Goal: Task Accomplishment & Management: Manage account settings

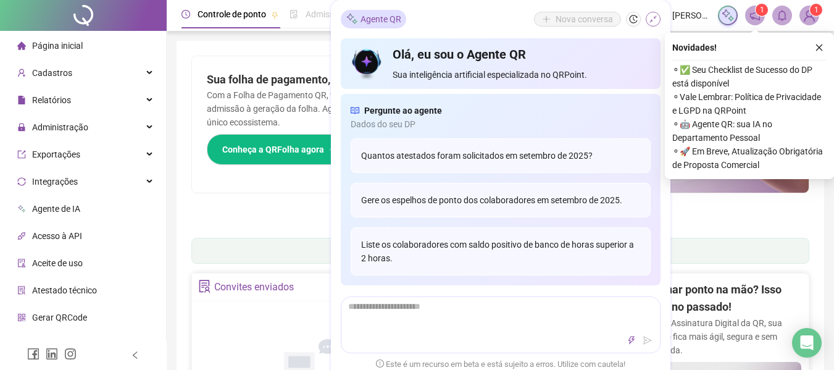
click at [653, 21] on icon "shrink" at bounding box center [653, 19] width 9 height 9
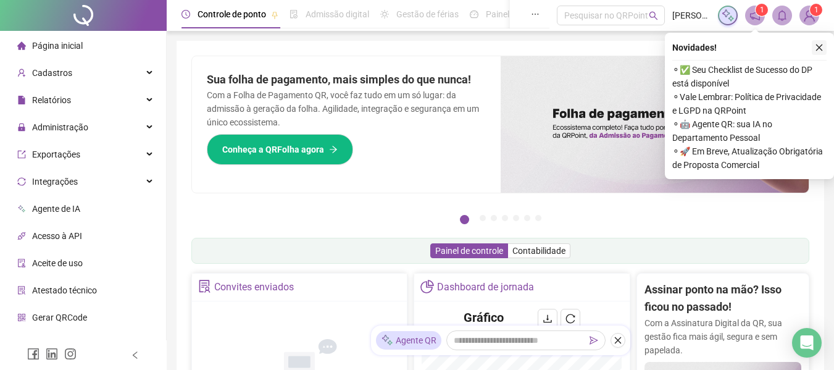
click at [825, 44] on button "button" at bounding box center [818, 47] width 15 height 15
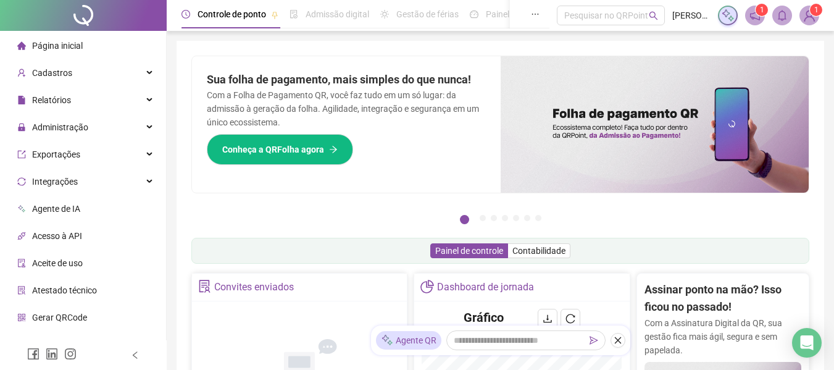
click at [43, 46] on span "Página inicial" at bounding box center [57, 46] width 51 height 10
click at [96, 123] on div "Administração" at bounding box center [82, 127] width 161 height 25
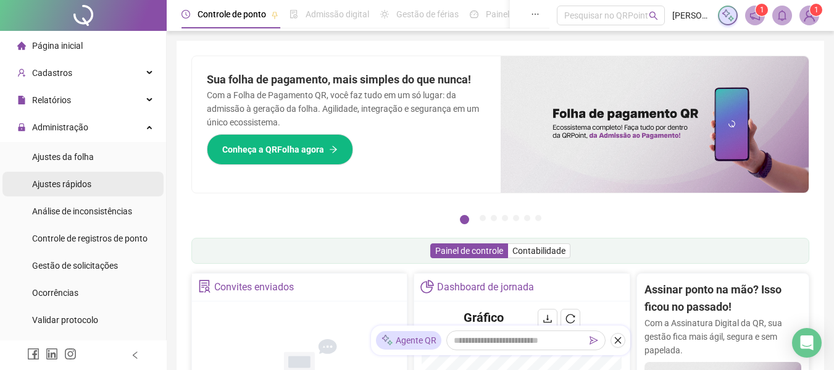
click at [72, 184] on span "Ajustes rápidos" at bounding box center [61, 184] width 59 height 10
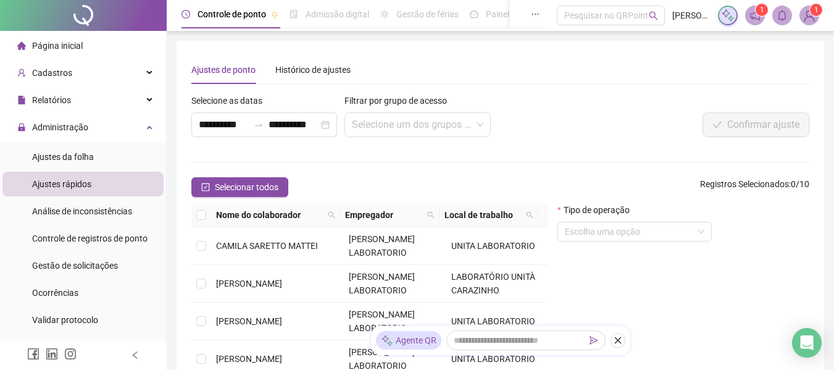
click at [80, 41] on span "Página inicial" at bounding box center [57, 46] width 51 height 10
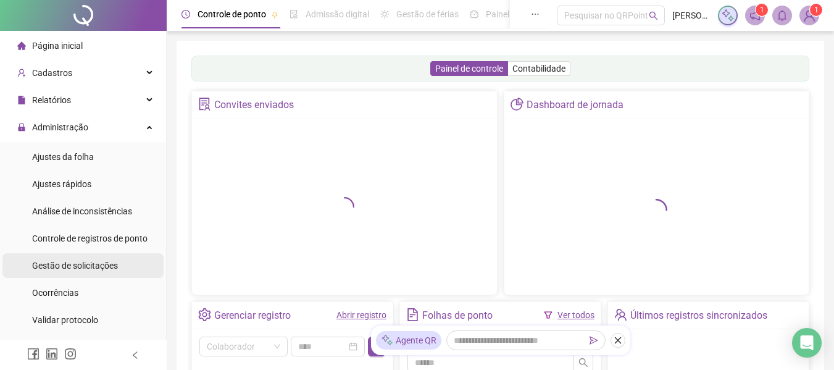
click at [94, 268] on span "Gestão de solicitações" at bounding box center [75, 265] width 86 height 10
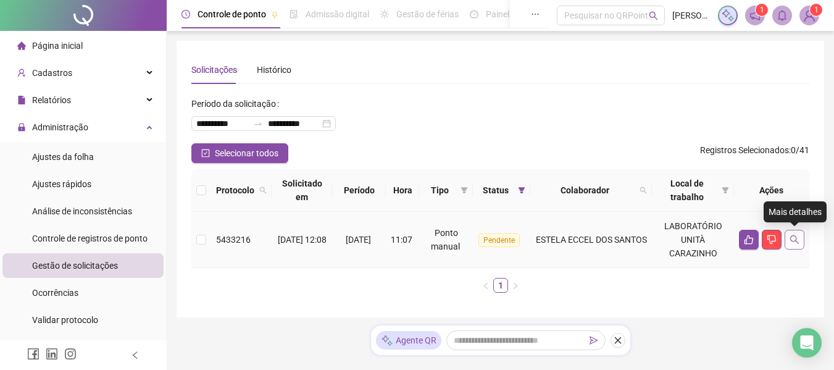
click at [789, 241] on icon "search" at bounding box center [794, 239] width 10 height 10
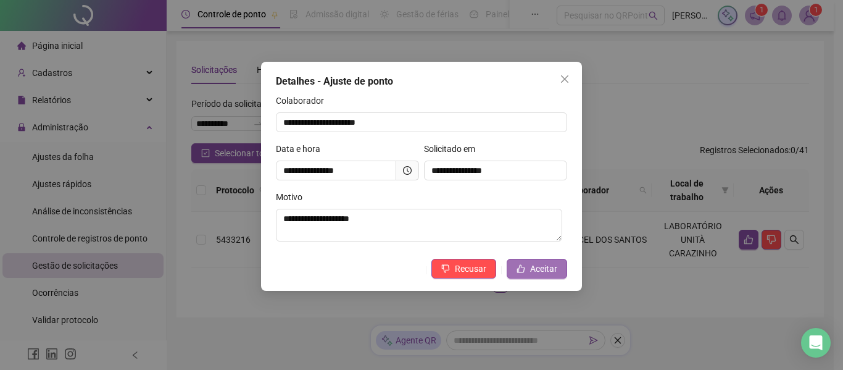
click at [536, 269] on span "Aceitar" at bounding box center [543, 269] width 27 height 14
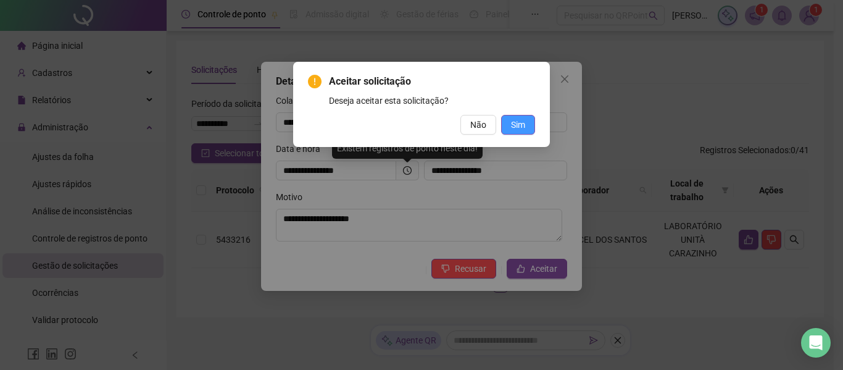
click at [509, 126] on button "Sim" at bounding box center [518, 125] width 34 height 20
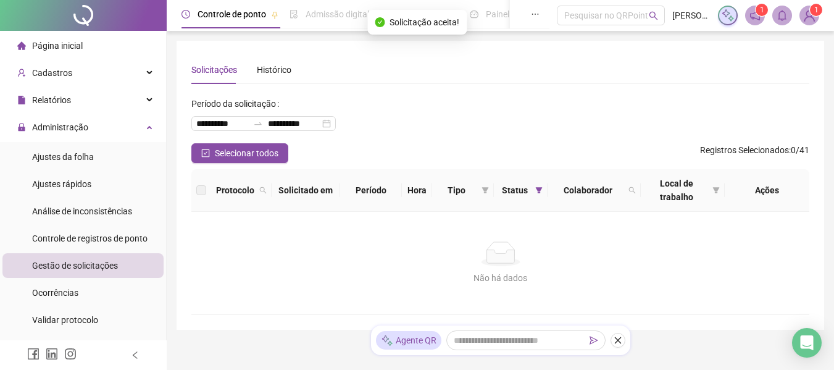
click at [54, 44] on span "Página inicial" at bounding box center [57, 46] width 51 height 10
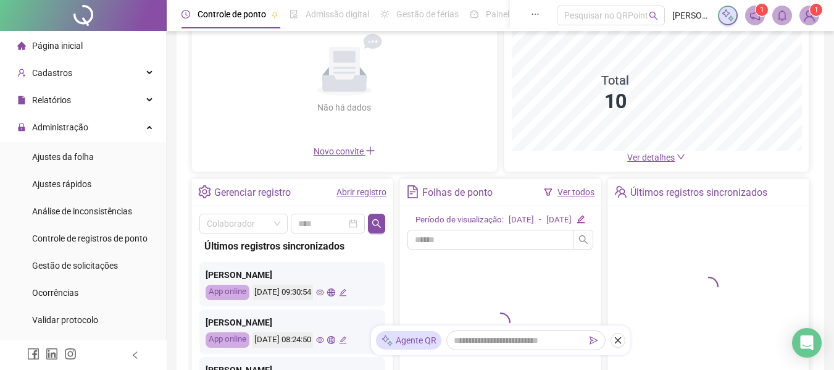
scroll to position [123, 0]
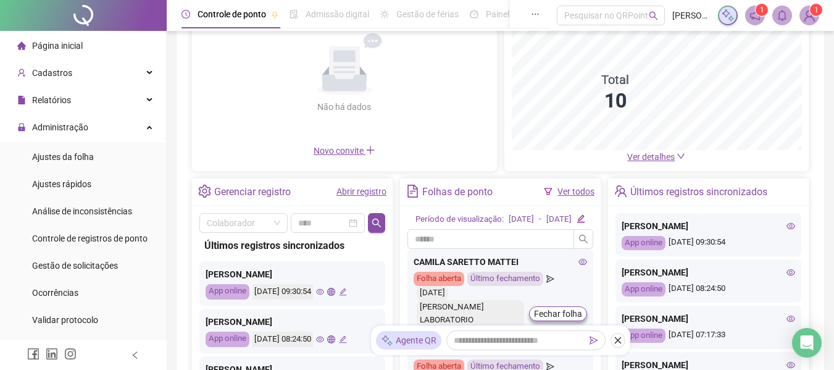
click at [583, 192] on link "Ver todos" at bounding box center [575, 191] width 37 height 10
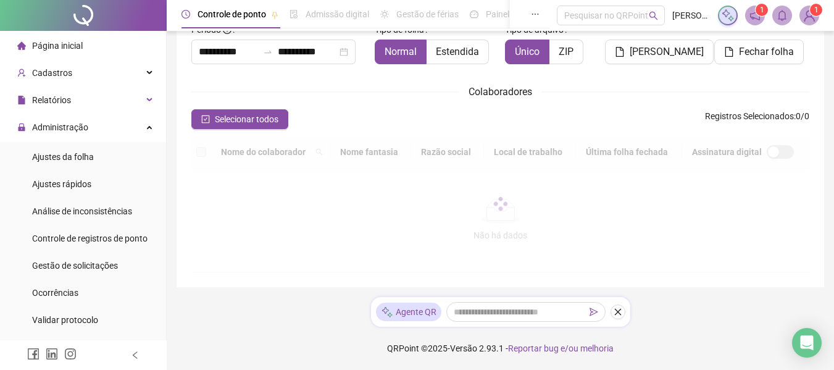
scroll to position [68, 0]
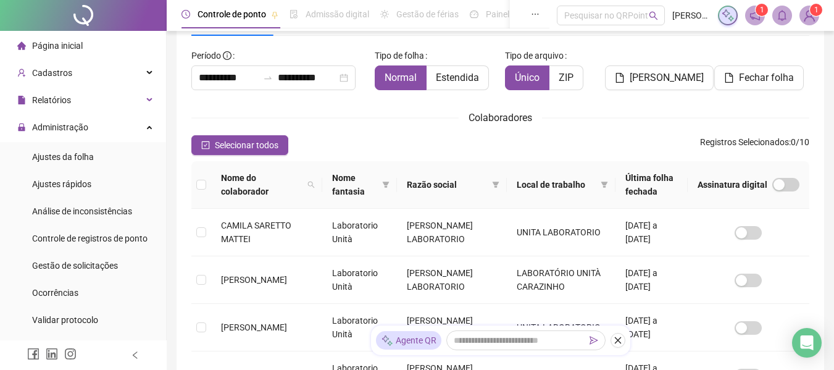
click at [196, 188] on th at bounding box center [201, 185] width 20 height 48
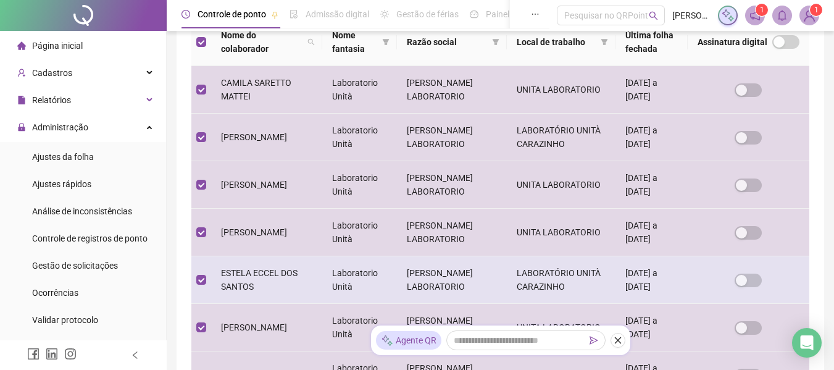
scroll to position [0, 0]
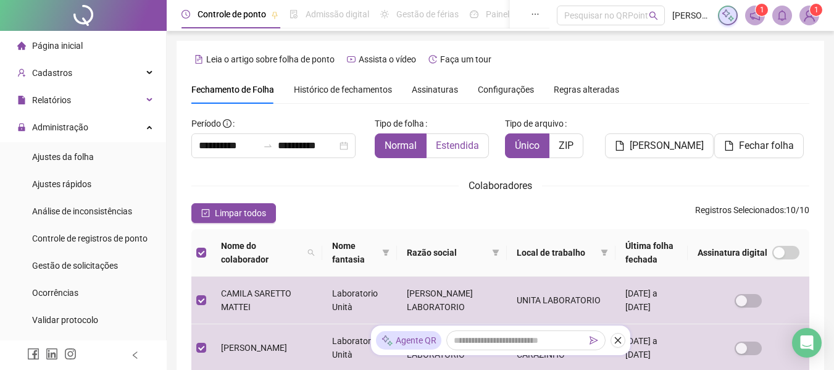
click at [450, 144] on span "Estendida" at bounding box center [457, 145] width 43 height 12
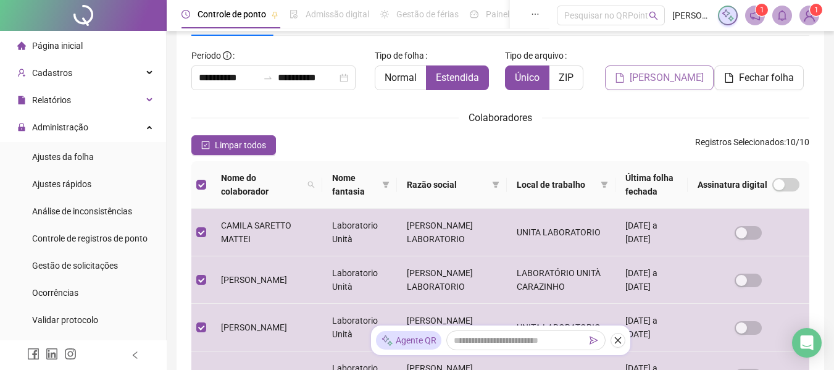
click at [658, 79] on span "[PERSON_NAME]" at bounding box center [666, 77] width 74 height 15
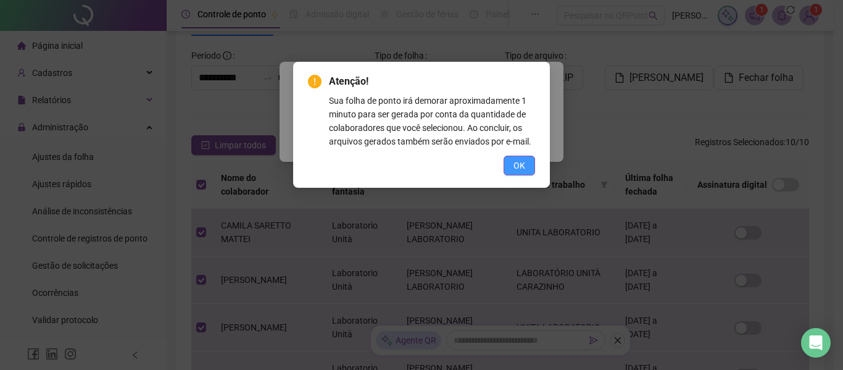
click at [528, 159] on button "OK" at bounding box center [519, 166] width 31 height 20
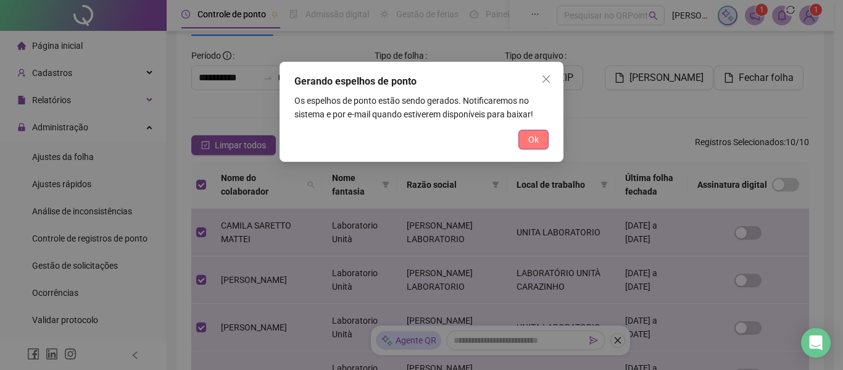
click at [538, 139] on span "Ok" at bounding box center [533, 140] width 10 height 14
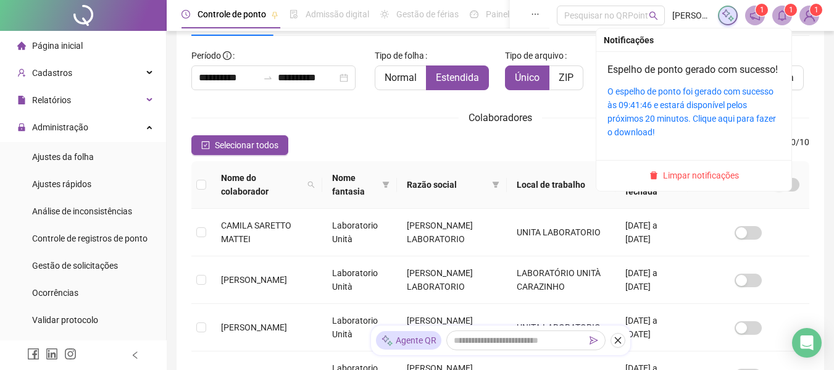
click at [779, 18] on icon "bell" at bounding box center [782, 15] width 9 height 11
click at [779, 19] on icon "bell" at bounding box center [782, 15] width 9 height 11
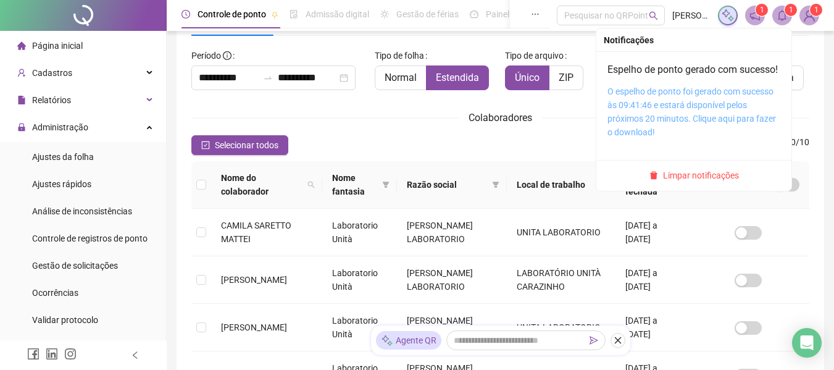
click at [618, 123] on link "O espelho de ponto foi gerado com sucesso às 09:41:46 e estará disponível pelos…" at bounding box center [691, 111] width 168 height 51
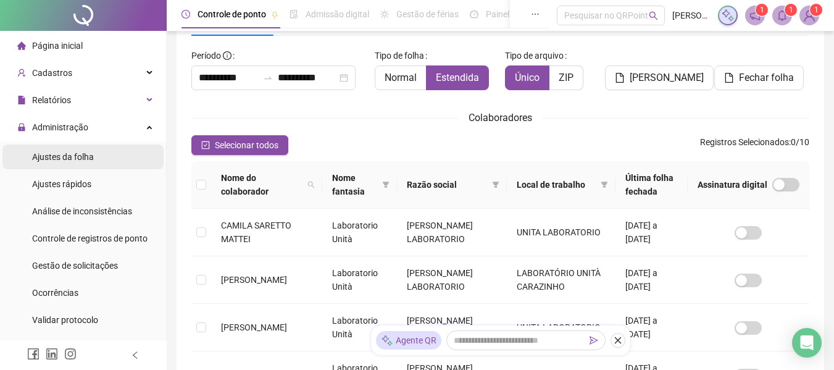
click at [84, 162] on span "Ajustes da folha" at bounding box center [63, 157] width 62 height 10
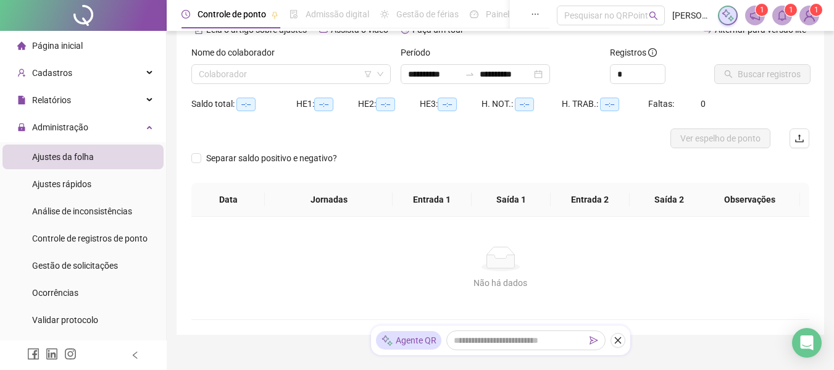
type input "**********"
click at [77, 182] on span "Ajustes rápidos" at bounding box center [61, 184] width 59 height 10
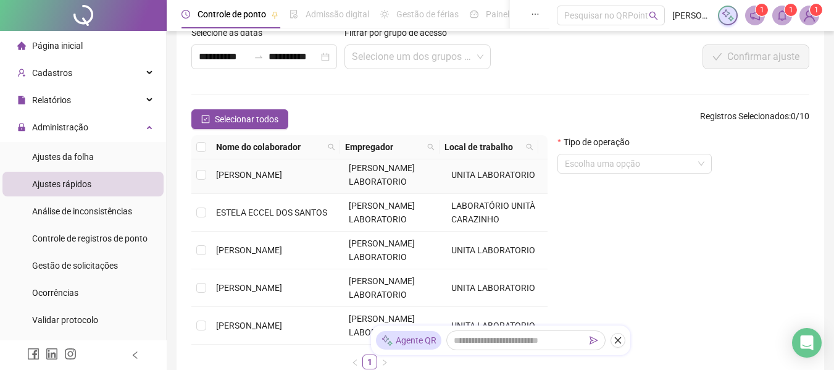
scroll to position [123, 0]
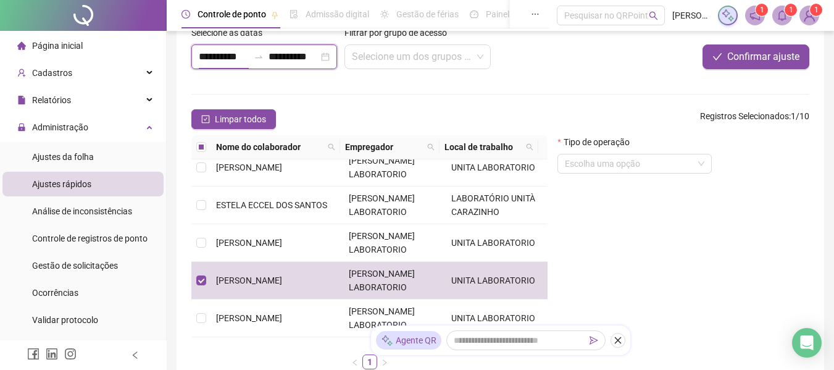
click at [234, 55] on input "**********" at bounding box center [224, 56] width 50 height 15
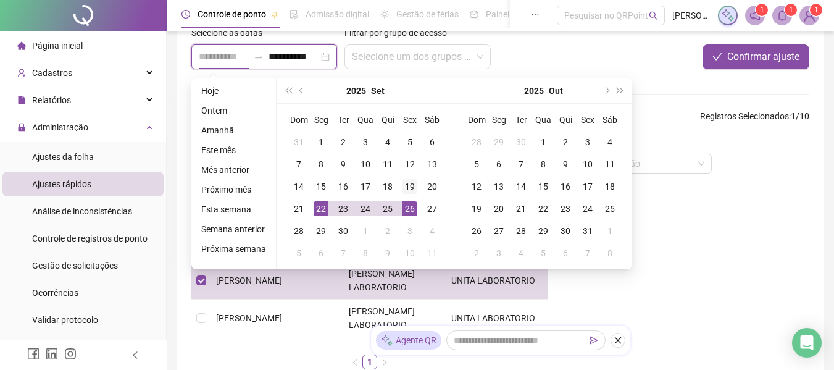
type input "**********"
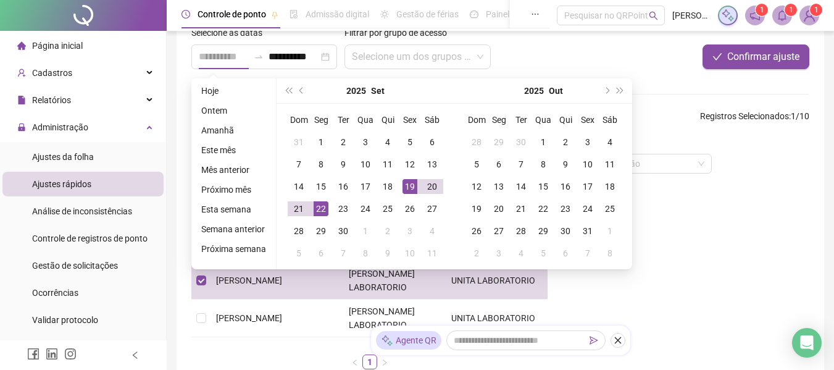
click at [408, 183] on div "19" at bounding box center [409, 186] width 15 height 15
type input "**********"
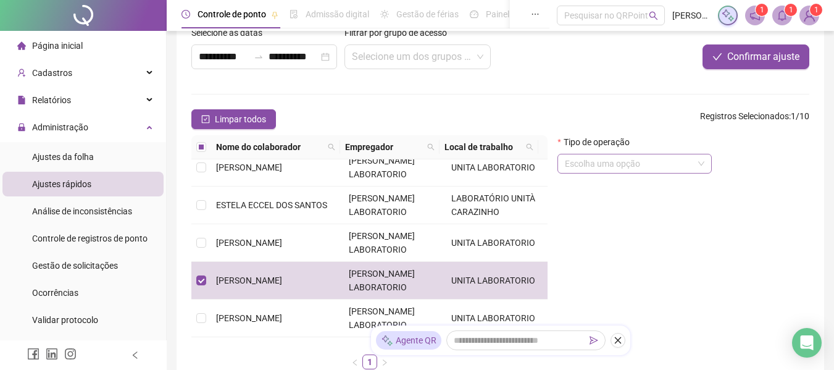
click at [633, 167] on input "search" at bounding box center [629, 163] width 128 height 19
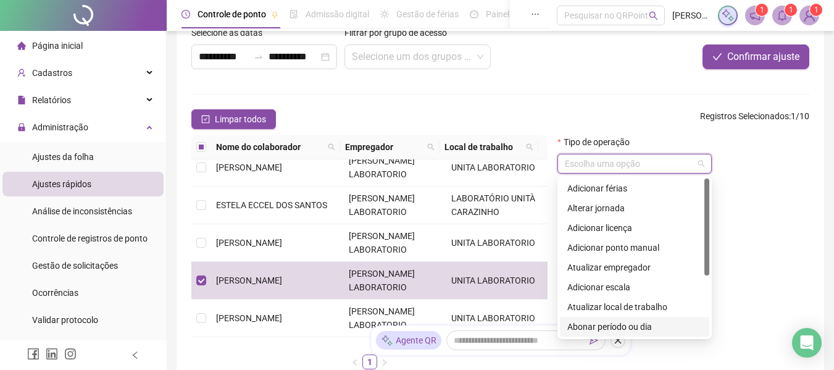
click at [626, 325] on div "Abonar período ou dia" at bounding box center [634, 327] width 135 height 14
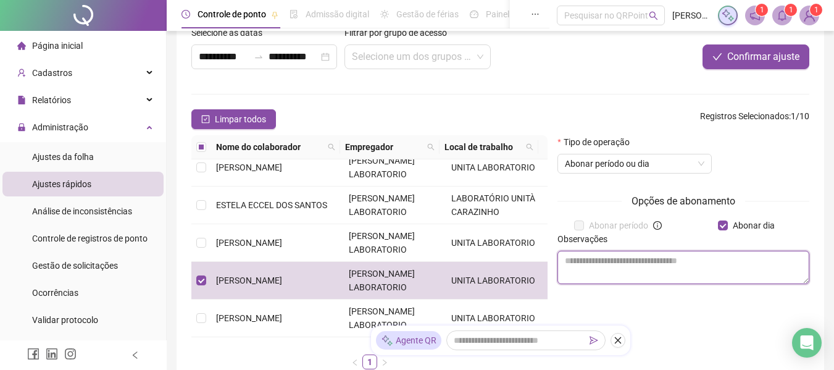
click at [586, 267] on textarea at bounding box center [683, 267] width 252 height 33
type textarea "**********"
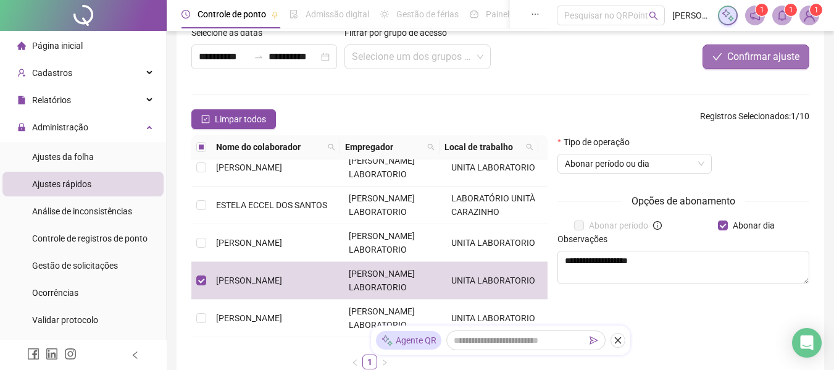
click at [774, 57] on span "Confirmar ajuste" at bounding box center [763, 56] width 72 height 15
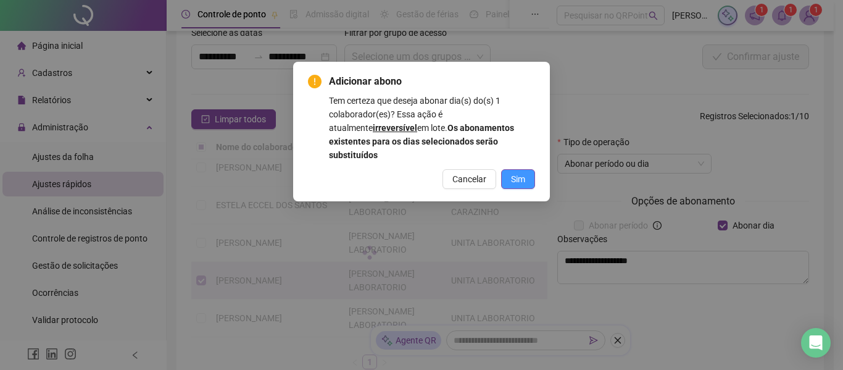
click at [505, 169] on button "Sim" at bounding box center [518, 179] width 34 height 20
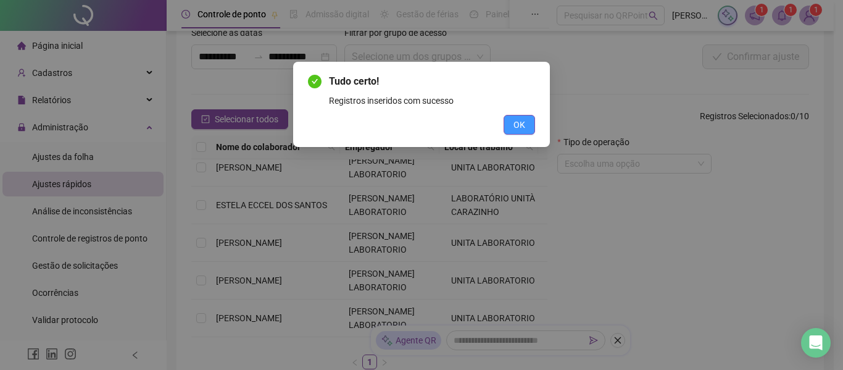
click at [512, 123] on button "OK" at bounding box center [519, 125] width 31 height 20
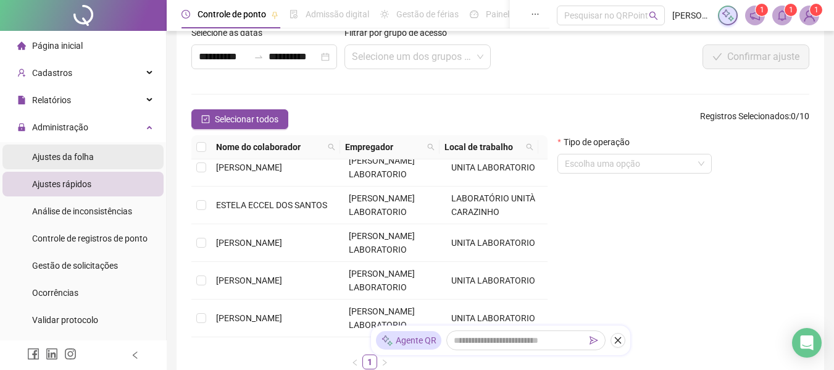
click at [61, 152] on span "Ajustes da folha" at bounding box center [63, 157] width 62 height 10
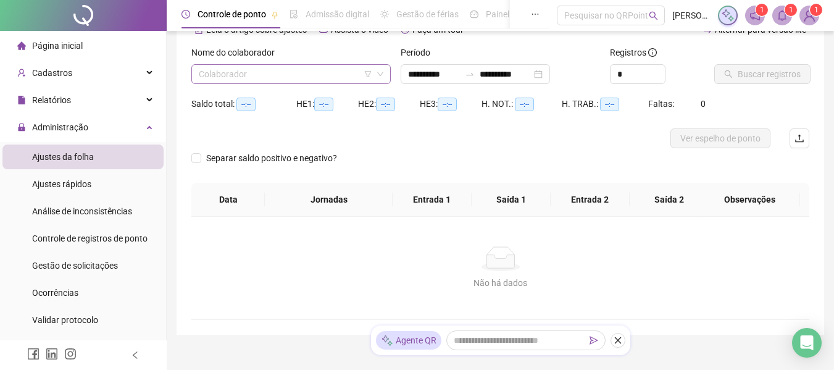
type input "**********"
click at [283, 72] on input "search" at bounding box center [285, 74] width 173 height 19
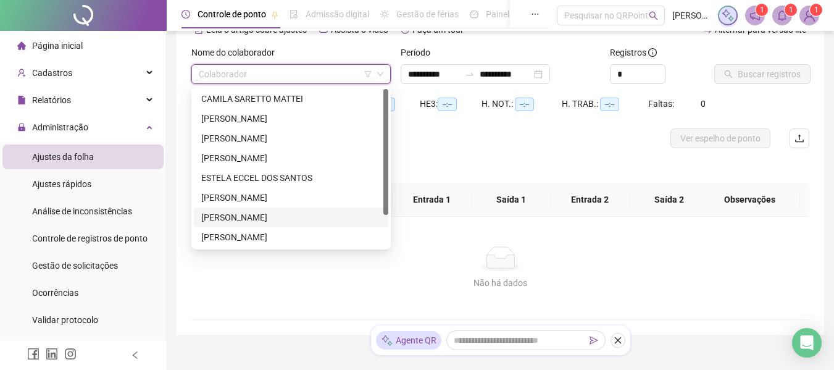
click at [259, 209] on div "[PERSON_NAME]" at bounding box center [291, 217] width 194 height 20
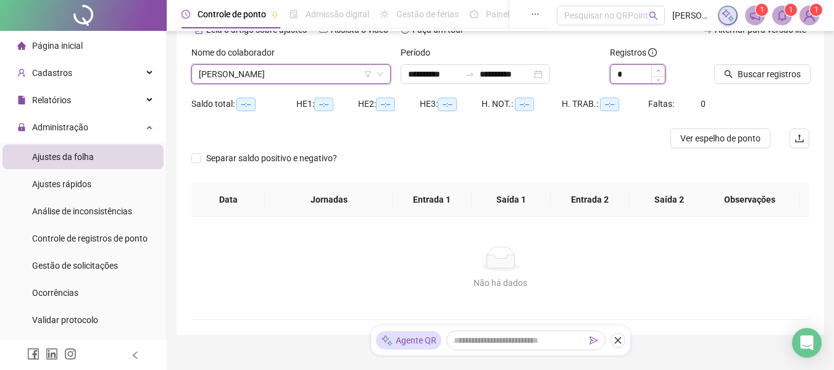
type input "*"
click at [657, 71] on icon "up" at bounding box center [658, 70] width 4 height 4
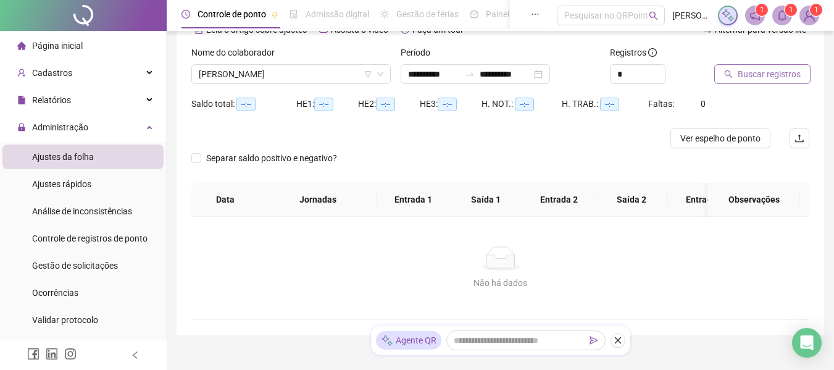
click at [743, 74] on span "Buscar registros" at bounding box center [768, 74] width 63 height 14
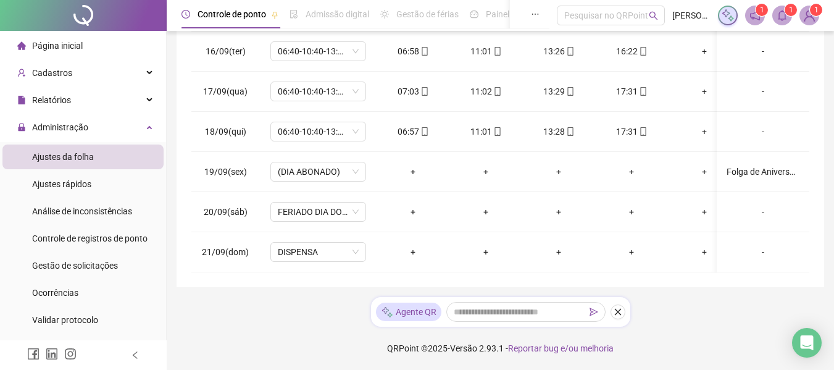
click at [65, 51] on div "Página inicial" at bounding box center [49, 45] width 65 height 25
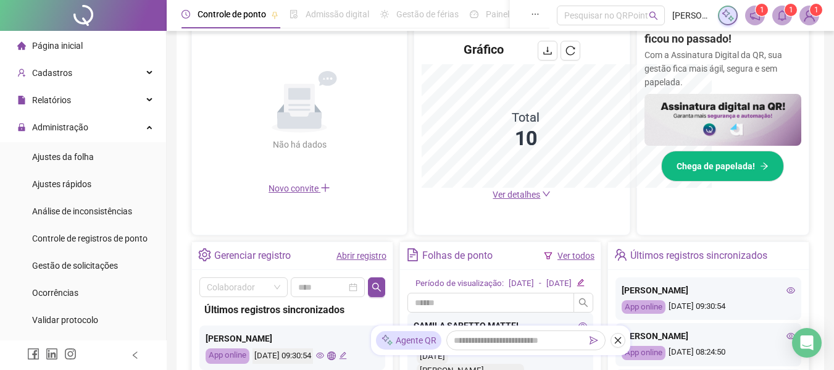
scroll to position [450, 0]
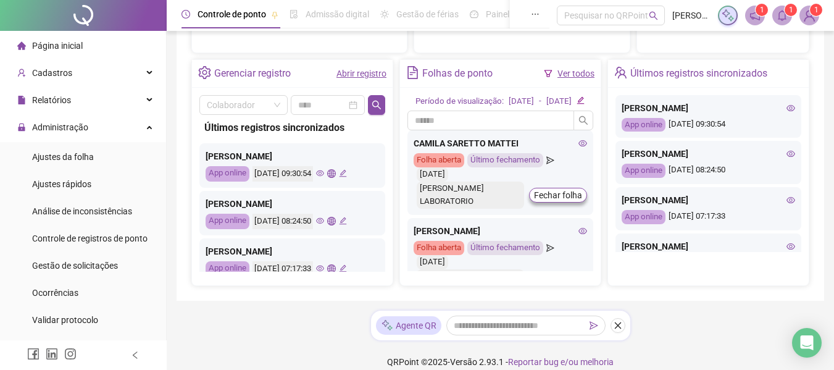
click at [56, 46] on span "Página inicial" at bounding box center [57, 46] width 51 height 10
click at [79, 44] on span "Página inicial" at bounding box center [57, 46] width 51 height 10
drag, startPoint x: 49, startPoint y: 37, endPoint x: 54, endPoint y: 46, distance: 10.2
click at [51, 42] on div "Página inicial" at bounding box center [49, 45] width 65 height 25
click at [54, 46] on span "Página inicial" at bounding box center [57, 46] width 51 height 10
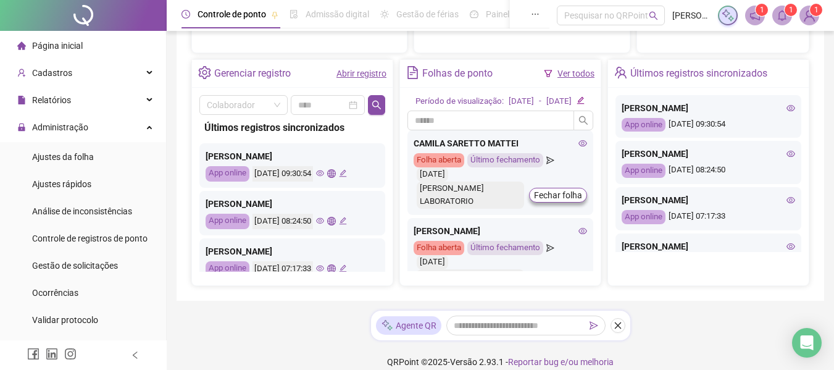
click at [60, 46] on span "Página inicial" at bounding box center [57, 46] width 51 height 10
